Goal: Task Accomplishment & Management: Use online tool/utility

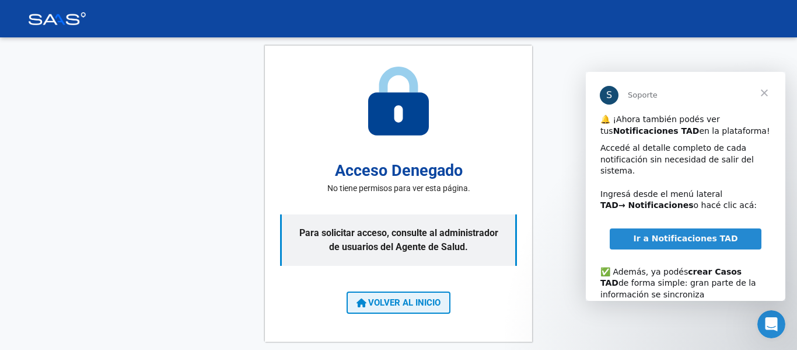
click at [388, 301] on span "VOLVER AL INICIO" at bounding box center [399, 302] width 84 height 11
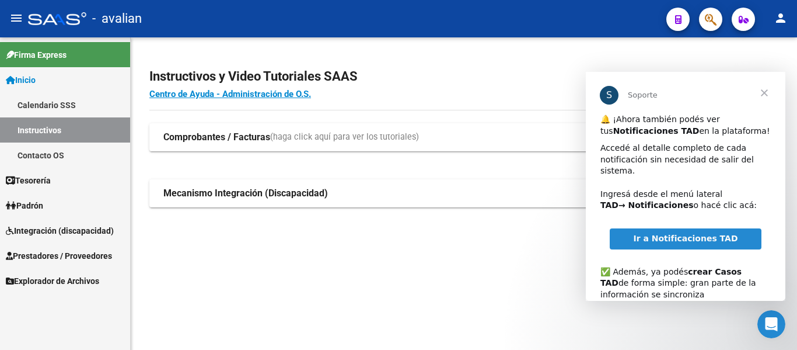
click at [71, 234] on span "Integración (discapacidad)" at bounding box center [60, 230] width 108 height 13
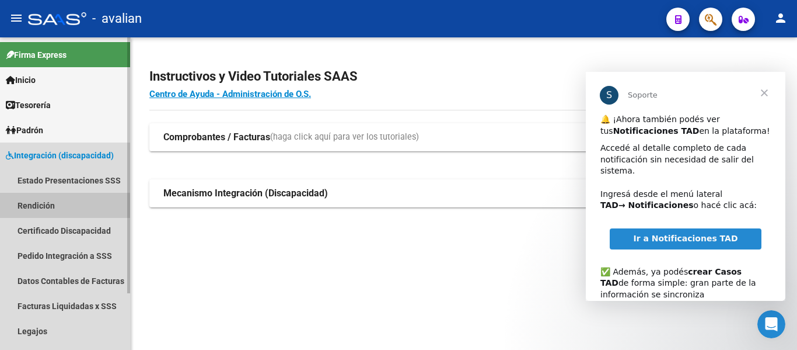
click at [49, 207] on link "Rendición" at bounding box center [65, 205] width 130 height 25
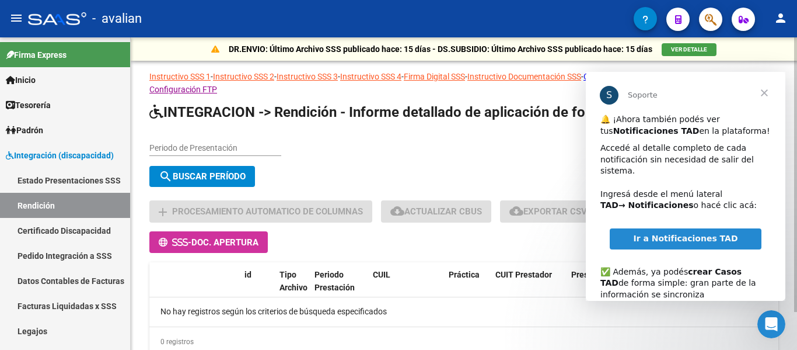
click at [209, 141] on div "Periodo de Presentación" at bounding box center [215, 143] width 132 height 23
type input "202505"
click at [225, 177] on span "search Buscar Período" at bounding box center [202, 176] width 87 height 11
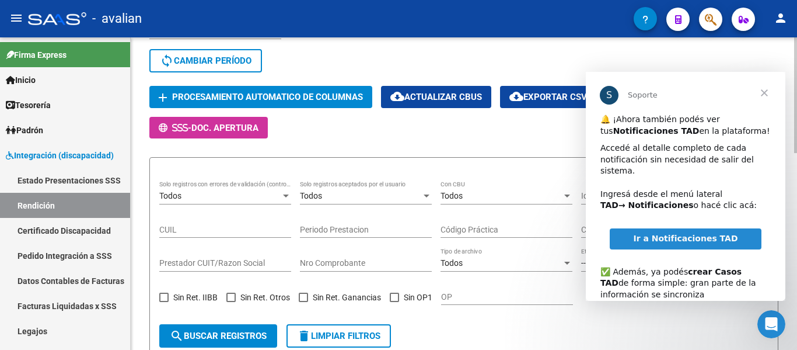
scroll to position [175, 0]
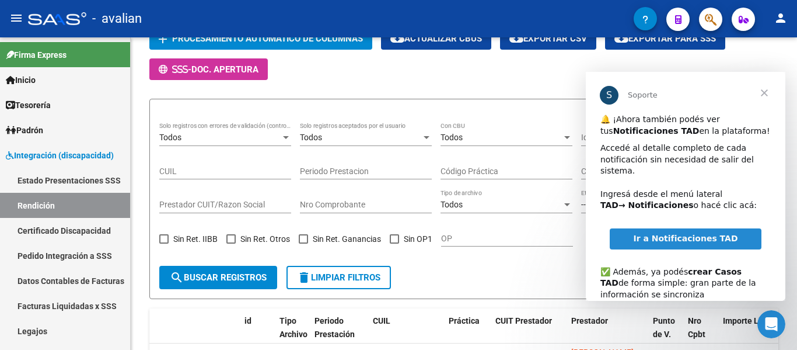
click at [766, 96] on span "Cerrar" at bounding box center [764, 93] width 42 height 42
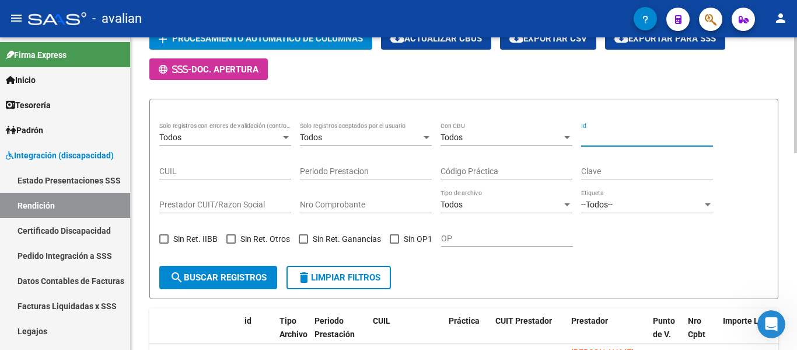
click at [612, 136] on input "Id" at bounding box center [647, 137] width 132 height 10
paste input "84596899994|903101|DS|202505|202503|20497688435|090|"
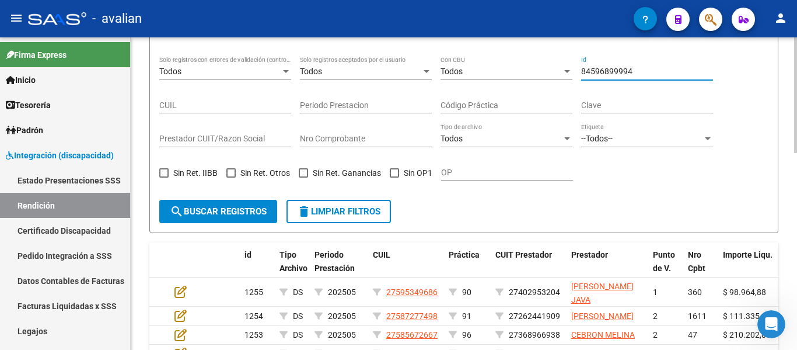
scroll to position [408, 0]
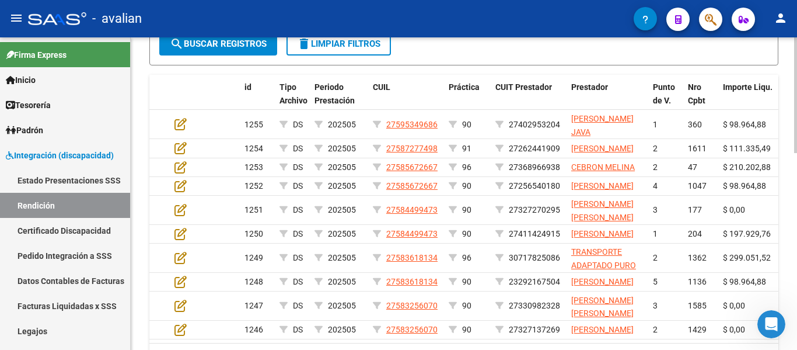
type input "84596899994"
click at [234, 40] on span "search Buscar registros" at bounding box center [218, 44] width 97 height 11
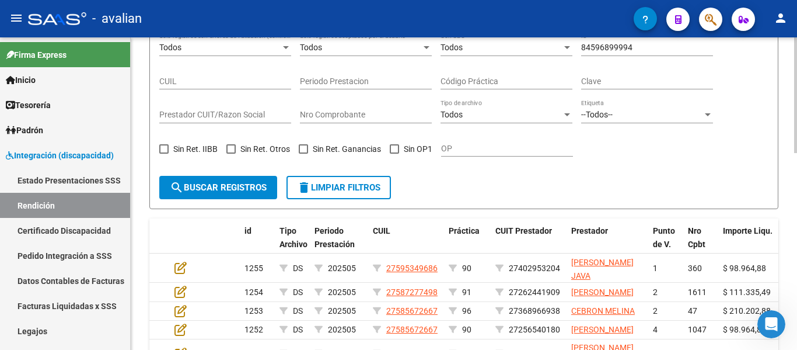
scroll to position [176, 0]
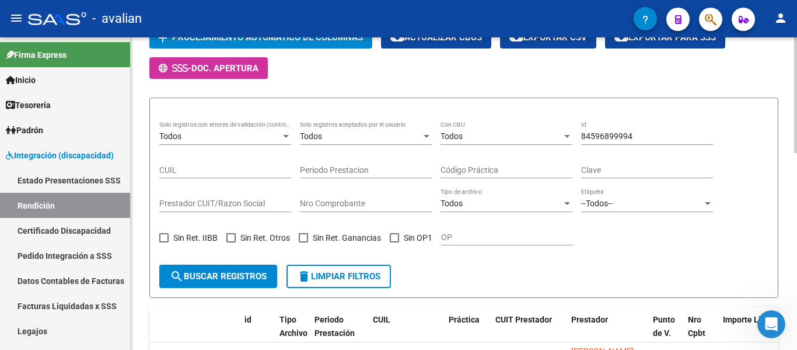
click at [316, 278] on span "delete Limpiar filtros" at bounding box center [338, 276] width 83 height 11
click at [627, 165] on input "Clave" at bounding box center [647, 170] width 132 height 10
paste input "84596899994|903101|DS|202505|202503|20497688435|090|"
drag, startPoint x: 614, startPoint y: 168, endPoint x: 797, endPoint y: 177, distance: 182.3
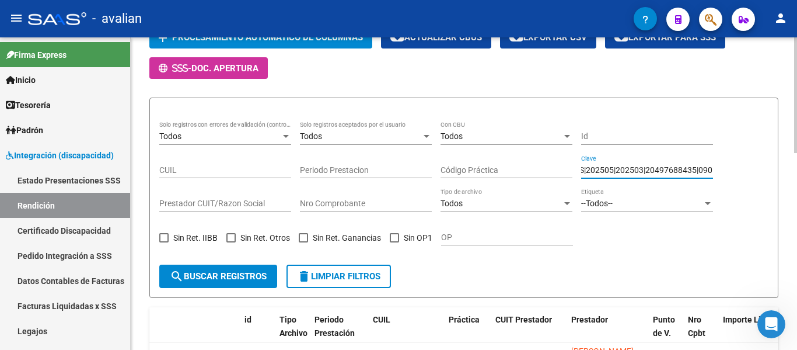
click at [797, 177] on div "DR.ENVIO: Último Archivo SSS publicado hace: 15 días - DS.SUBSIDIO: Último Arch…" at bounding box center [465, 251] width 669 height 781
type input "84596899994"
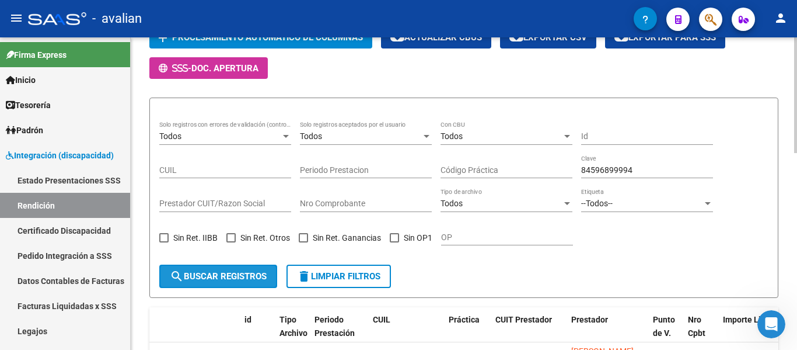
click at [206, 274] on span "search Buscar registros" at bounding box center [218, 276] width 97 height 11
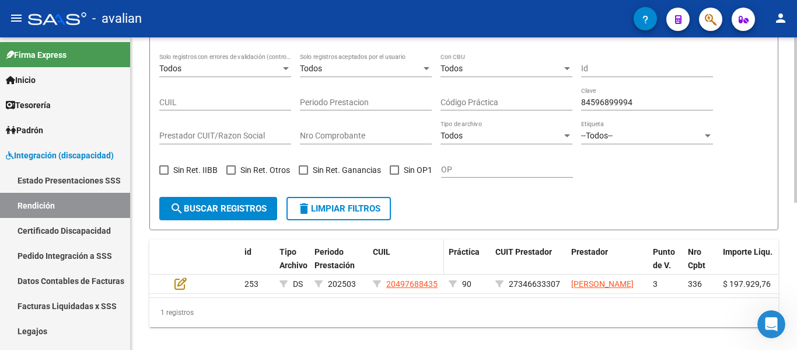
scroll to position [277, 0]
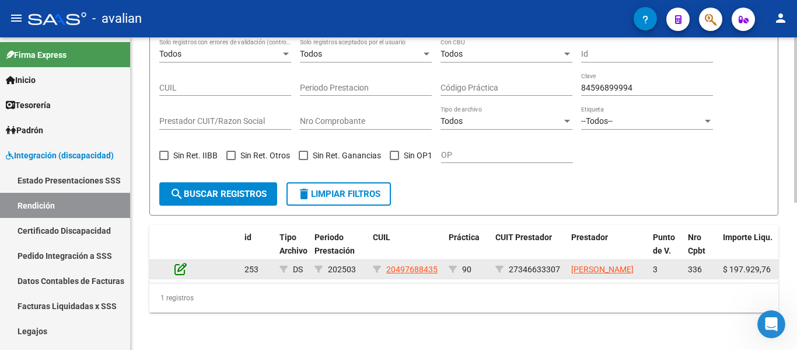
click at [176, 262] on icon at bounding box center [180, 268] width 12 height 13
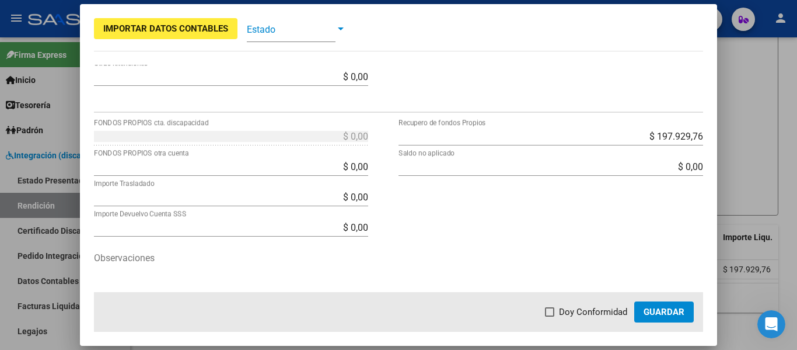
scroll to position [457, 0]
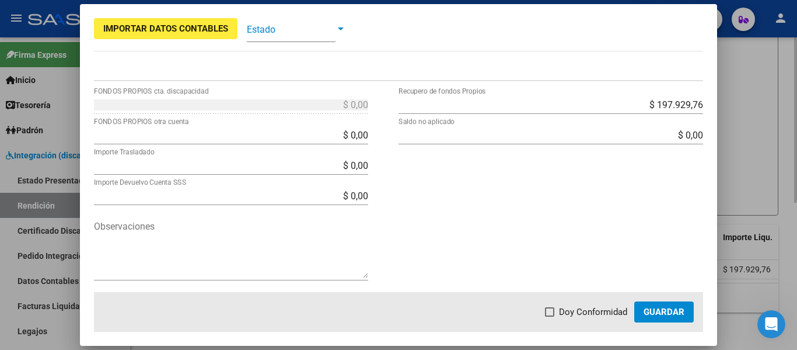
click at [749, 165] on div at bounding box center [398, 175] width 797 height 350
